Goal: Check status: Check status

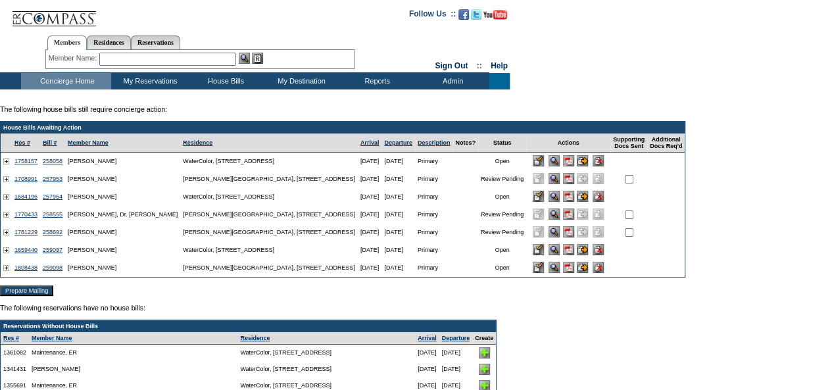
click at [563, 251] on img at bounding box center [568, 249] width 11 height 11
click at [576, 165] on input "image" at bounding box center [581, 160] width 11 height 11
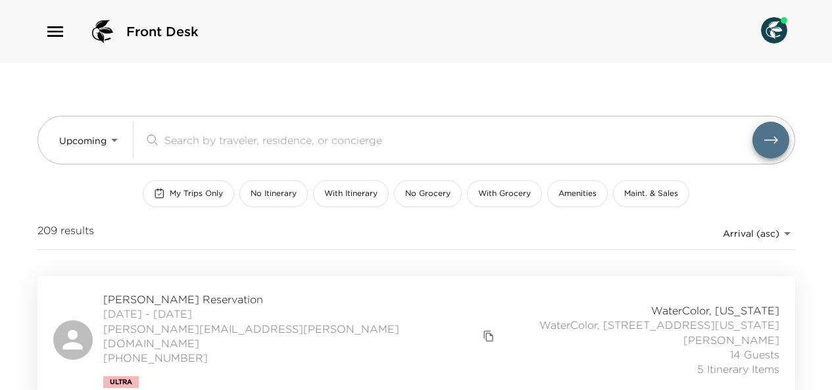
scroll to position [293, 0]
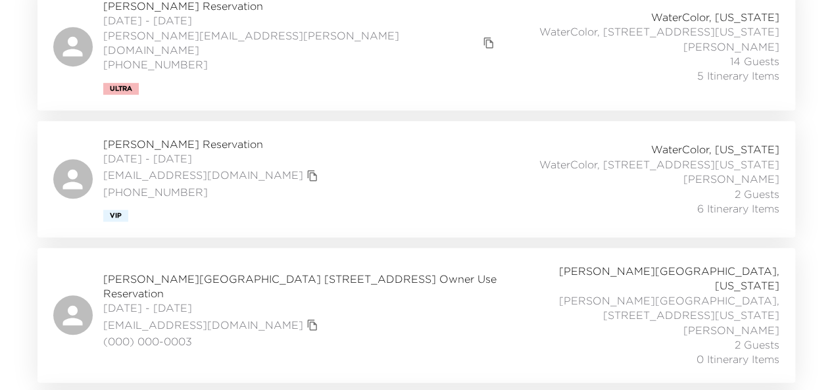
click at [280, 139] on div "Marti Gistaro Reservation 10/05/2025 - 10/09/2025 martigi@sbcglobal.net (214) 8…" at bounding box center [416, 179] width 726 height 85
click at [165, 168] on link "martigi@sbcglobal.net" at bounding box center [203, 175] width 200 height 14
click at [174, 138] on span "Marti Gistaro Reservation" at bounding box center [212, 144] width 218 height 14
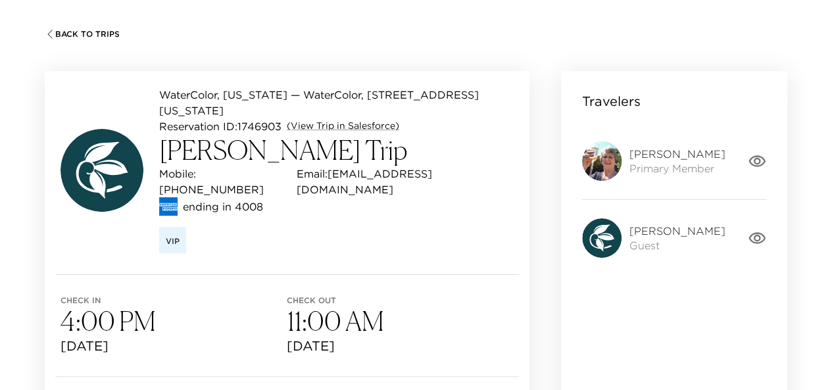
scroll to position [30, 0]
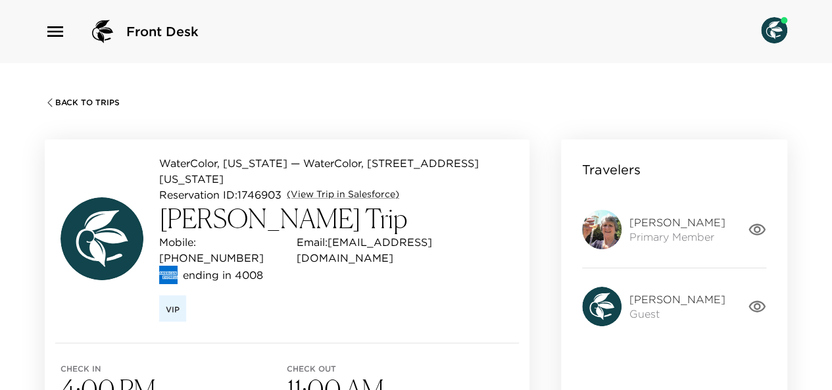
click at [174, 138] on div "WaterColor, Florida — WaterColor, 118 Scrub Oak Circle Emerald Coast, Florida R…" at bounding box center [287, 363] width 516 height 479
